Goal: Information Seeking & Learning: Learn about a topic

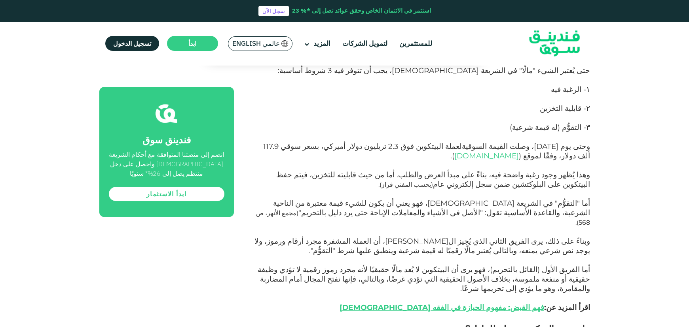
scroll to position [1007, 0]
drag, startPoint x: 557, startPoint y: 123, endPoint x: 546, endPoint y: 123, distance: 11.1
click at [546, 199] on span "أما "التقوُّم" في الشريعة [DEMOGRAPHIC_DATA]، فهو يعني أن يكون للشيء قيمة معتبر…" at bounding box center [431, 208] width 317 height 19
click at [591, 125] on div "الصفحة الرئيسية المدونة الامتثال للشريعة [DATE] ١" at bounding box center [344, 252] width 689 height 2374
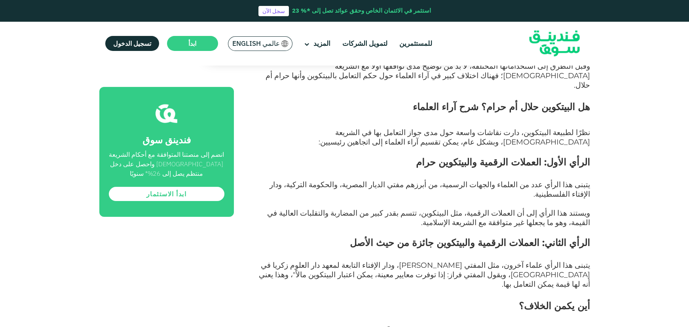
scroll to position [719, 0]
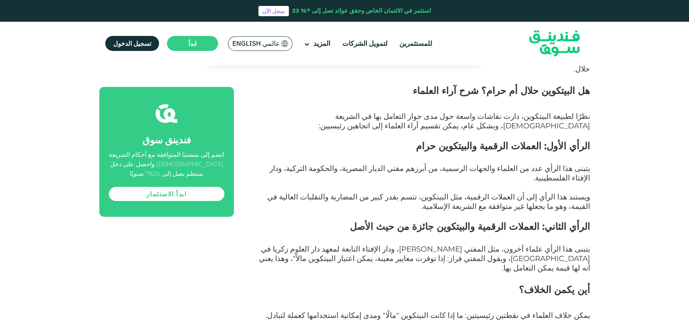
click at [271, 245] on span "يتبنى هذا الرأي علماء آخرون، مثل المفتي [PERSON_NAME]، ودار الإفتاء التابعة لمع…" at bounding box center [424, 259] width 331 height 28
drag, startPoint x: 591, startPoint y: 179, endPoint x: 540, endPoint y: 179, distance: 50.6
click at [340, 245] on p "يتبنى هذا الرأي علماء آخرون، مثل المفتي [PERSON_NAME]، ودار الإفتاء التابعة لمع…" at bounding box center [421, 264] width 338 height 38
drag, startPoint x: 277, startPoint y: 166, endPoint x: 273, endPoint y: 168, distance: 4.4
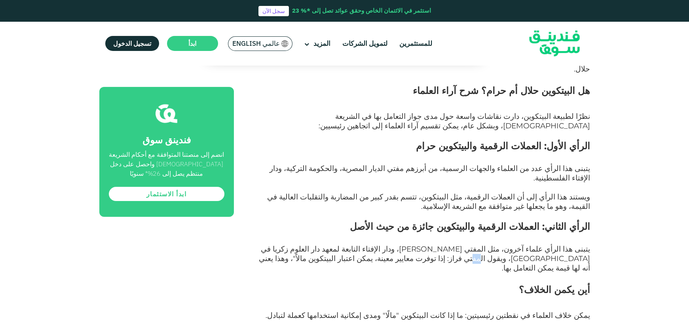
click at [273, 245] on span "يتبنى هذا الرأي علماء آخرون، مثل المفتي [PERSON_NAME]، ودار الإفتاء التابعة لمع…" at bounding box center [424, 259] width 331 height 28
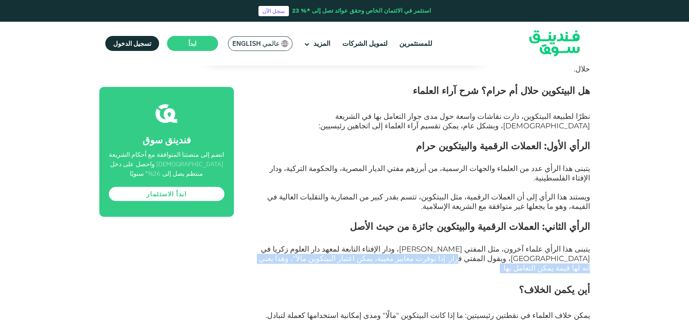
drag, startPoint x: 588, startPoint y: 180, endPoint x: 500, endPoint y: 184, distance: 88.7
click at [501, 245] on p "يتبنى هذا الرأي علماء آخرون، مثل المفتي [PERSON_NAME]، ودار الإفتاء التابعة لمع…" at bounding box center [421, 264] width 338 height 38
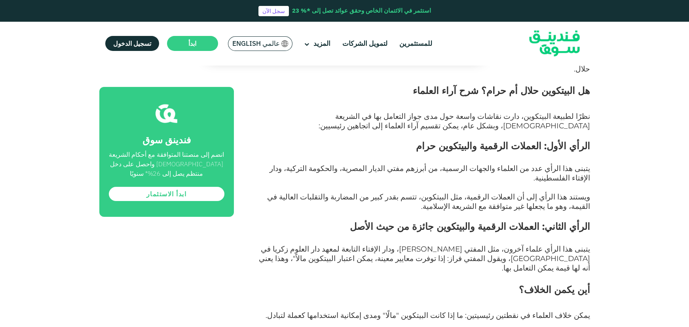
click at [470, 283] on h2 "أين يكمن الخلاف؟" at bounding box center [421, 297] width 338 height 28
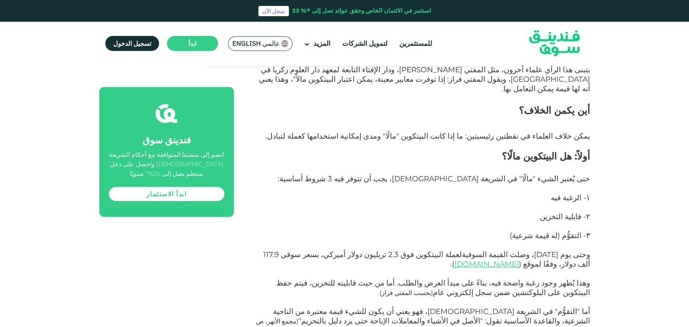
scroll to position [863, 0]
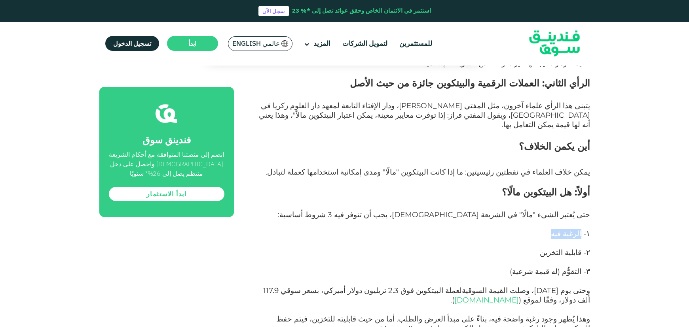
drag, startPoint x: 581, startPoint y: 143, endPoint x: 553, endPoint y: 143, distance: 27.7
click at [553, 230] on p "١- الرغبة فيه" at bounding box center [421, 239] width 338 height 19
drag, startPoint x: 579, startPoint y: 167, endPoint x: 516, endPoint y: 166, distance: 62.5
click at [506, 249] on p "٢- قابلية التخزين" at bounding box center [421, 258] width 338 height 19
drag, startPoint x: 579, startPoint y: 182, endPoint x: 512, endPoint y: 182, distance: 67.2
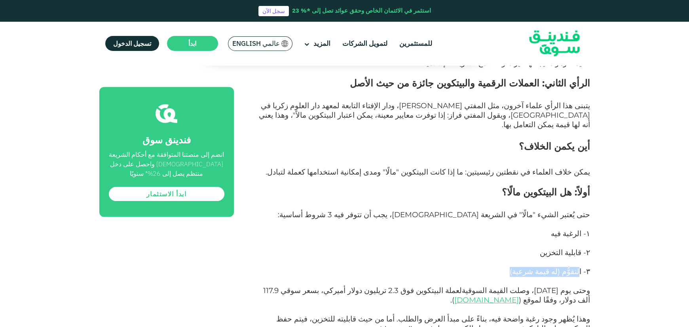
click at [495, 268] on p "٣- التقوُّم (له قيمة شرعية)" at bounding box center [421, 277] width 338 height 19
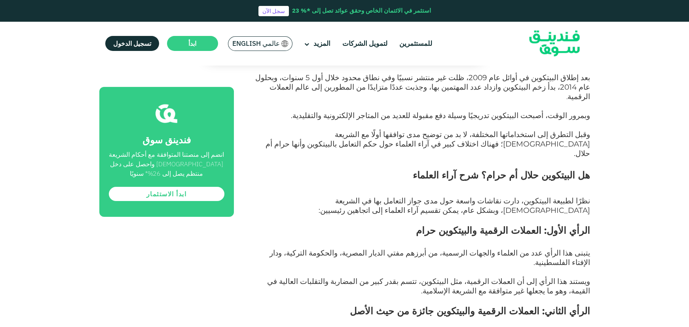
scroll to position [647, 0]
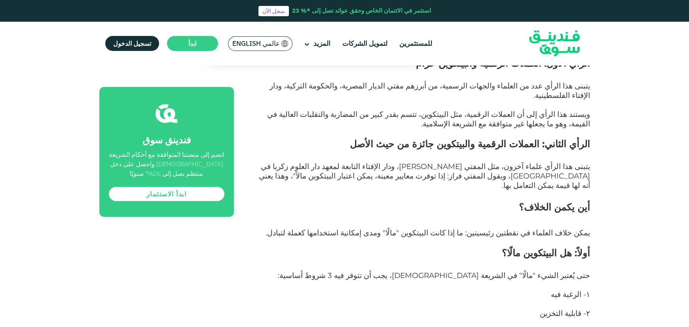
scroll to position [827, 0]
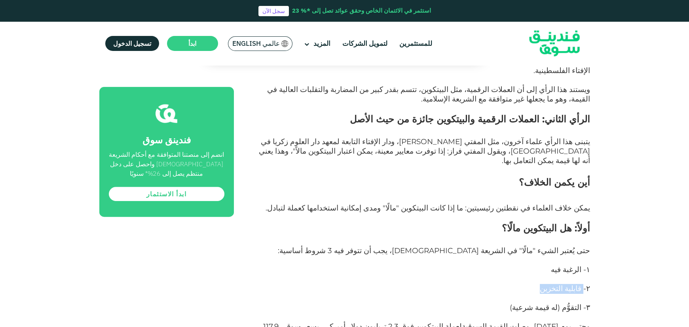
drag, startPoint x: 582, startPoint y: 197, endPoint x: 526, endPoint y: 201, distance: 56.3
click at [526, 285] on p "٢- قابلية التخزين" at bounding box center [421, 294] width 338 height 19
drag, startPoint x: 581, startPoint y: 199, endPoint x: 532, endPoint y: 198, distance: 48.7
click at [532, 285] on p "٢- قابلية التخزين" at bounding box center [421, 294] width 338 height 19
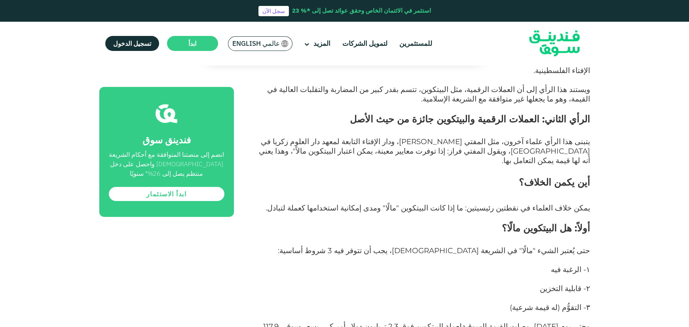
drag, startPoint x: 581, startPoint y: 216, endPoint x: 505, endPoint y: 210, distance: 76.1
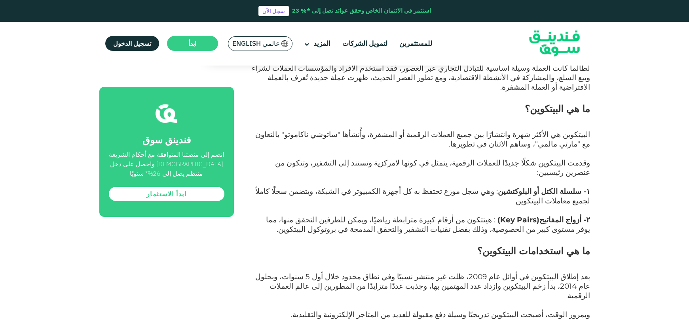
scroll to position [431, 0]
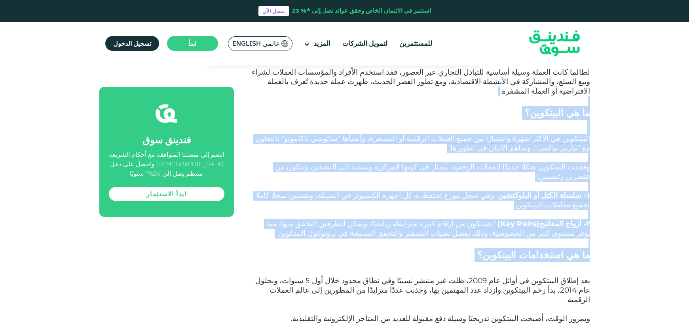
drag, startPoint x: 663, startPoint y: 66, endPoint x: 620, endPoint y: 207, distance: 148.1
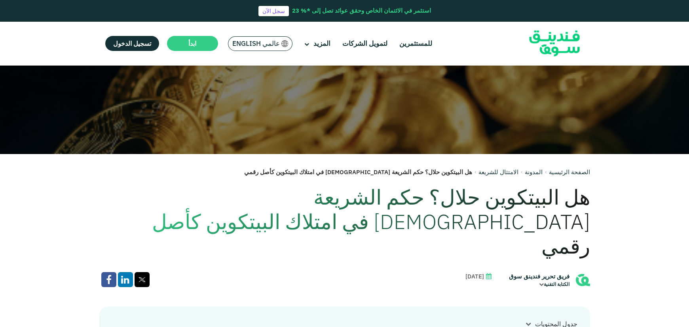
scroll to position [0, 0]
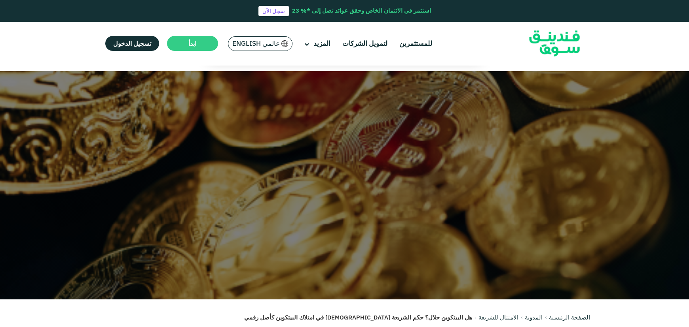
drag, startPoint x: 518, startPoint y: 181, endPoint x: 617, endPoint y: 59, distance: 157.4
click at [660, 80] on div at bounding box center [344, 185] width 689 height 229
drag, startPoint x: 583, startPoint y: 93, endPoint x: 548, endPoint y: 102, distance: 36.7
click at [548, 102] on div at bounding box center [344, 185] width 689 height 229
click at [466, 131] on div at bounding box center [344, 185] width 689 height 229
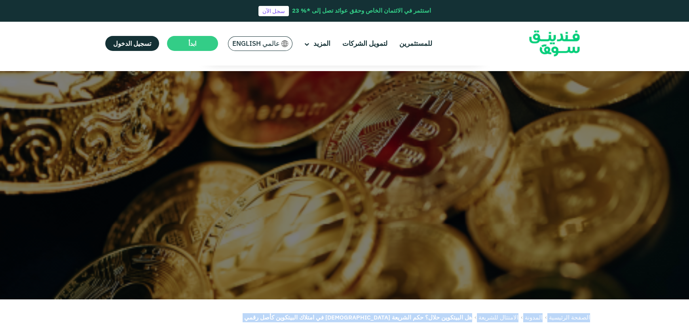
drag, startPoint x: 435, startPoint y: 270, endPoint x: 217, endPoint y: 4, distance: 344.0
click at [449, 327] on html "استثمر في الائتمان الخاص وحقق عوائد تصل إلى *% 23 سجل الآن للمستثمرين لتمويل ال…" at bounding box center [344, 163] width 689 height 327
